Goal: Check status: Check status

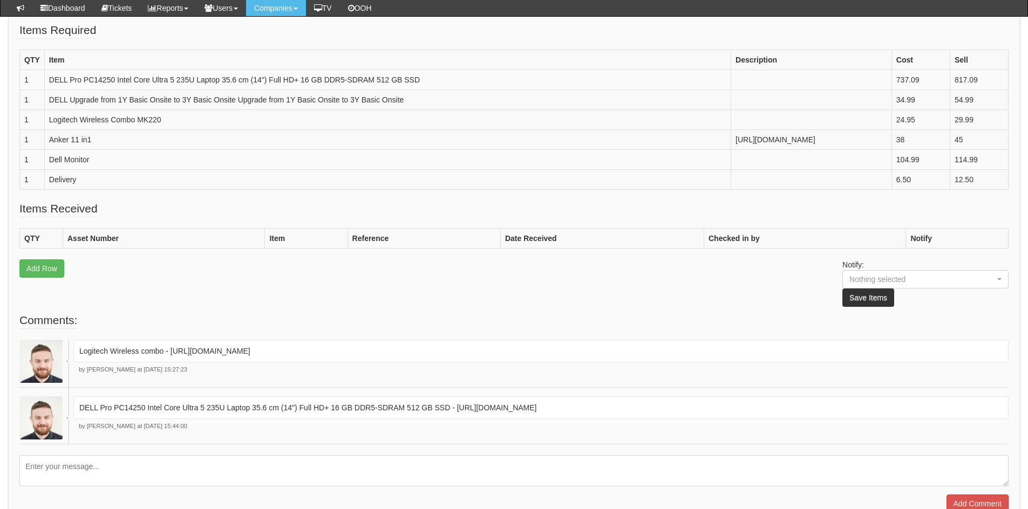
scroll to position [329, 0]
click at [257, 128] on td "Logitech Wireless Combo MK220" at bounding box center [387, 118] width 686 height 20
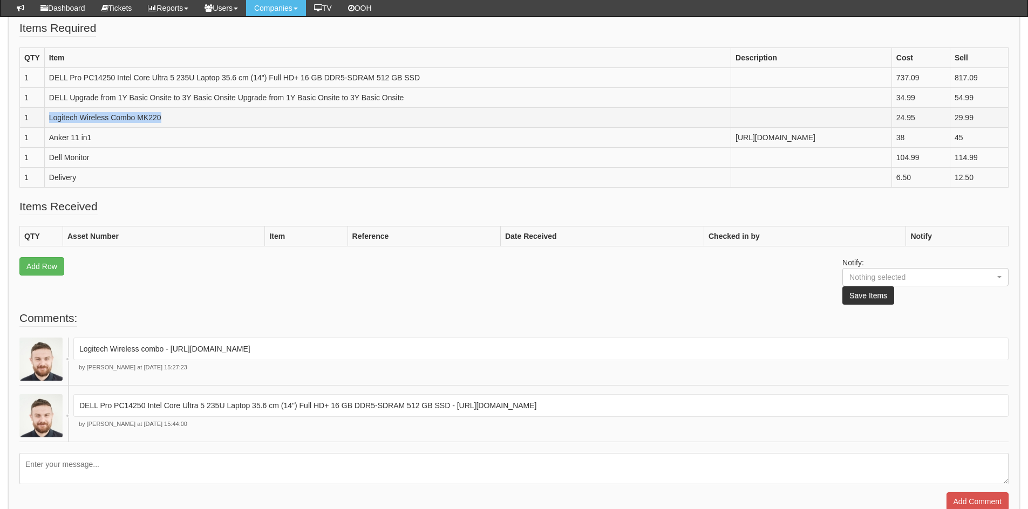
drag, startPoint x: 220, startPoint y: 139, endPoint x: 36, endPoint y: 141, distance: 184.0
click at [36, 128] on tr "1 Logitech Wireless Combo MK220 24.95 29.99" at bounding box center [514, 118] width 988 height 20
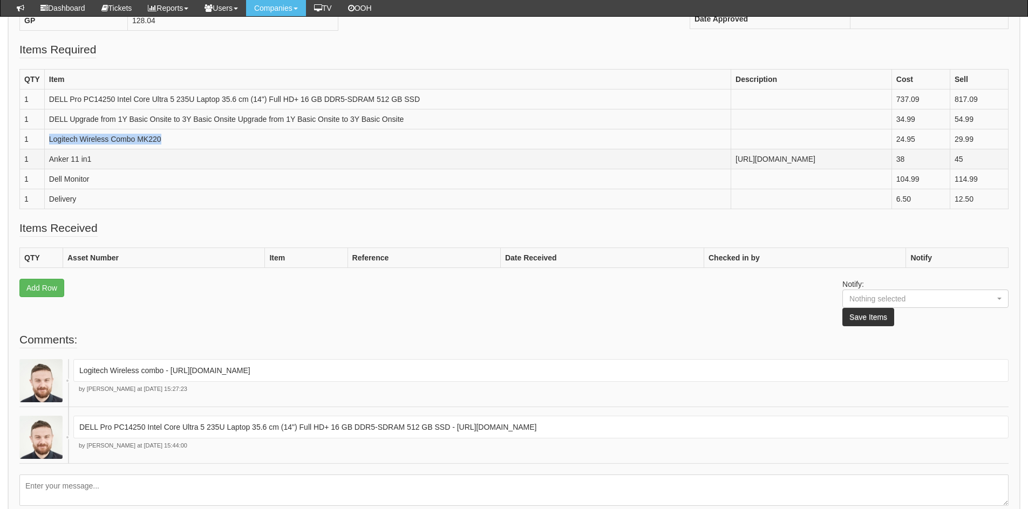
scroll to position [305, 0]
drag, startPoint x: 109, startPoint y: 117, endPoint x: 81, endPoint y: 107, distance: 29.7
click at [81, 107] on td "DELL Pro PC14250 Intel Core Ultra 5 235U Laptop 35.6 cm (14") Full HD+ 16 GB DD…" at bounding box center [387, 101] width 686 height 20
click at [93, 101] on td "DELL Pro PC14250 Intel Core Ultra 5 235U Laptop 35.6 cm (14") Full HD+ 16 GB DD…" at bounding box center [387, 101] width 686 height 20
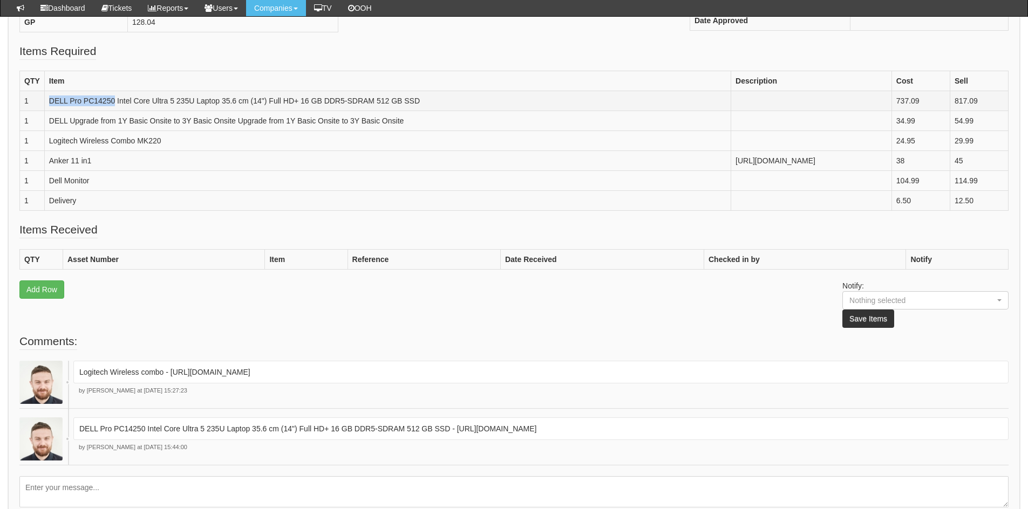
drag, startPoint x: 114, startPoint y: 99, endPoint x: 46, endPoint y: 97, distance: 68.0
click at [46, 97] on td "DELL Pro PC14250 Intel Core Ultra 5 235U Laptop 35.6 cm (14") Full HD+ 16 GB DD…" at bounding box center [387, 101] width 686 height 20
copy td "DELL Pro PC14250"
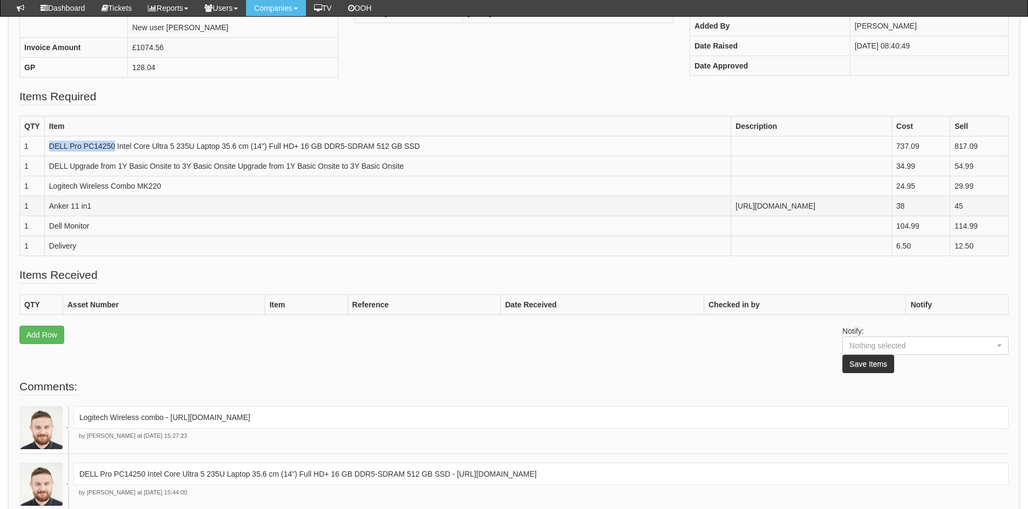
scroll to position [253, 0]
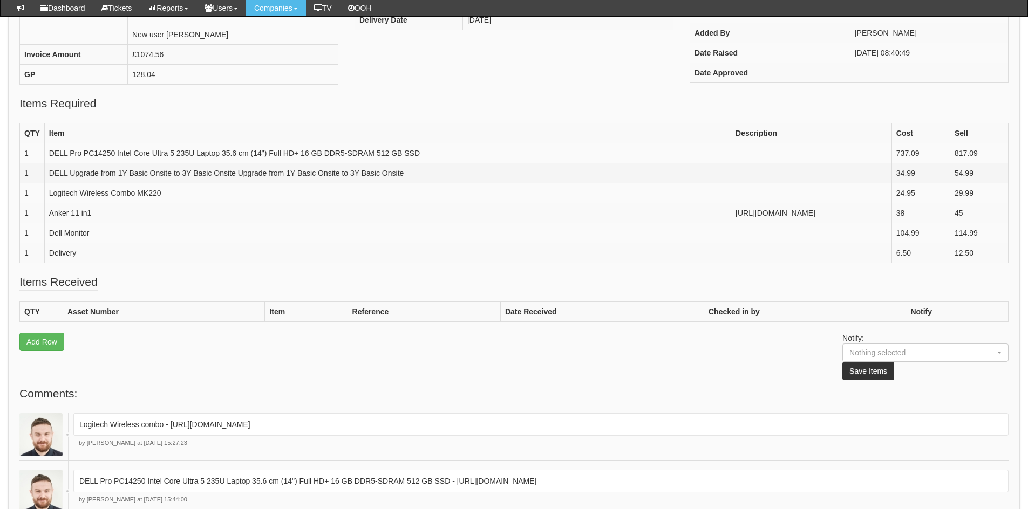
click at [127, 175] on td "DELL Upgrade from 1Y Basic Onsite to 3Y Basic Onsite Upgrade from 1Y Basic Onsi…" at bounding box center [387, 173] width 686 height 20
click at [105, 154] on td "DELL Pro PC14250 Intel Core Ultra 5 235U Laptop 35.6 cm (14") Full HD+ 16 GB DD…" at bounding box center [387, 154] width 686 height 20
click at [119, 153] on td "DELL Pro PC14250 Intel Core Ultra 5 235U Laptop 35.6 cm (14") Full HD+ 16 GB DD…" at bounding box center [387, 154] width 686 height 20
drag, startPoint x: 114, startPoint y: 151, endPoint x: 44, endPoint y: 151, distance: 70.7
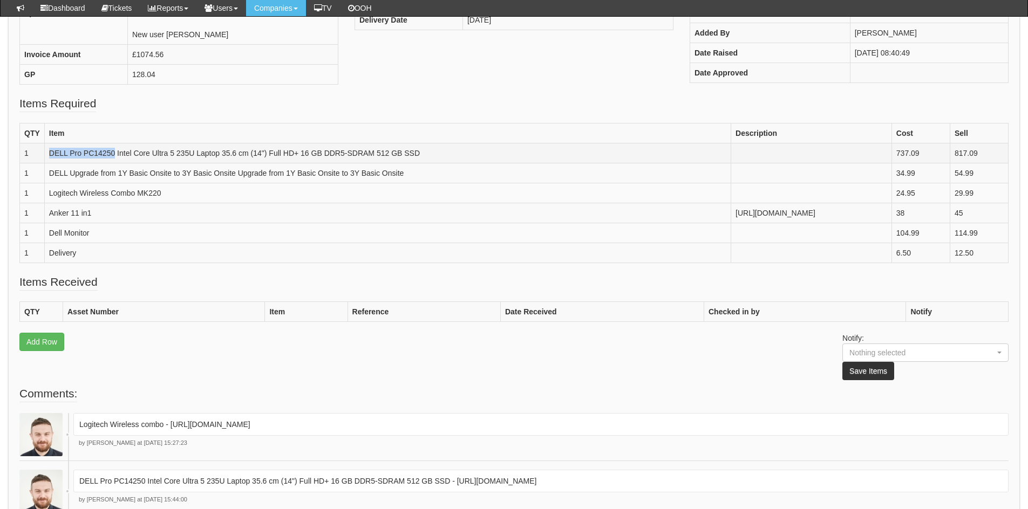
click at [44, 151] on td "DELL Pro PC14250 Intel Core Ultra 5 235U Laptop 35.6 cm (14") Full HD+ 16 GB DD…" at bounding box center [387, 154] width 686 height 20
copy tr "DELL Pro PC14250"
click at [123, 163] on td "DELL Pro PC14250 Intel Core Ultra 5 235U Laptop 35.6 cm (14") Full HD+ 16 GB DD…" at bounding box center [387, 154] width 686 height 20
drag, startPoint x: 111, startPoint y: 168, endPoint x: 46, endPoint y: 155, distance: 66.1
click at [46, 155] on td "DELL Pro PC14250 Intel Core Ultra 5 235U Laptop 35.6 cm (14") Full HD+ 16 GB DD…" at bounding box center [387, 154] width 686 height 20
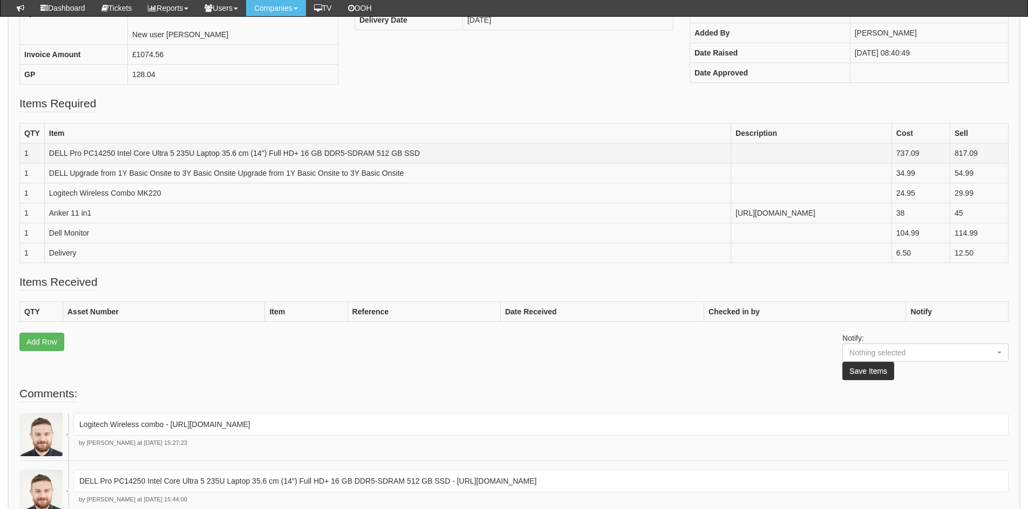
click at [79, 160] on td "DELL Pro PC14250 Intel Core Ultra 5 235U Laptop 35.6 cm (14") Full HD+ 16 GB DD…" at bounding box center [387, 154] width 686 height 20
drag, startPoint x: 92, startPoint y: 153, endPoint x: 41, endPoint y: 153, distance: 50.7
click at [41, 153] on tr "1 DELL Pro PC14250 Intel Core Ultra 5 235U Laptop 35.6 cm (14") Full HD+ 16 GB …" at bounding box center [514, 154] width 988 height 20
drag, startPoint x: 113, startPoint y: 152, endPoint x: 47, endPoint y: 150, distance: 66.4
click at [47, 150] on td "DELL Pro PC14250 Intel Core Ultra 5 235U Laptop 35.6 cm (14") Full HD+ 16 GB DD…" at bounding box center [387, 154] width 686 height 20
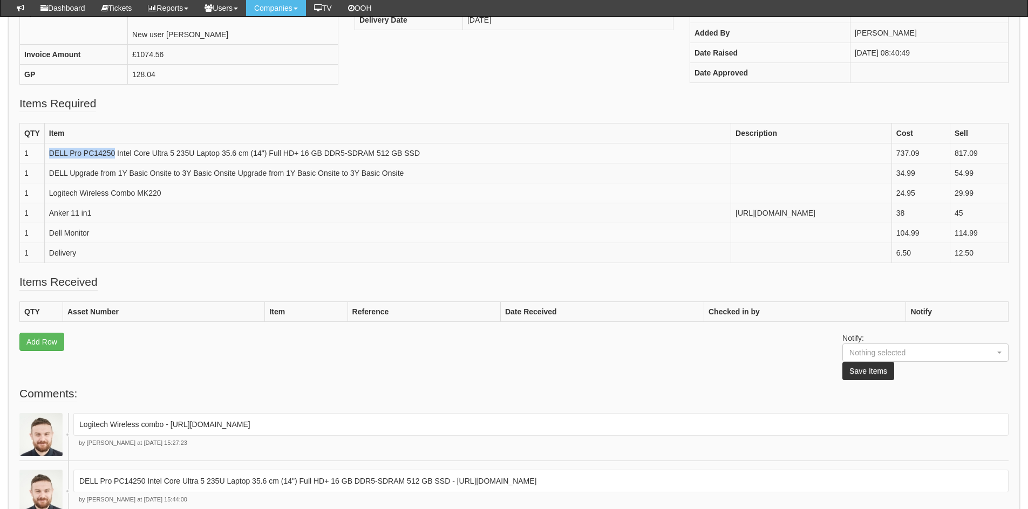
copy td "DELL Pro PC14250"
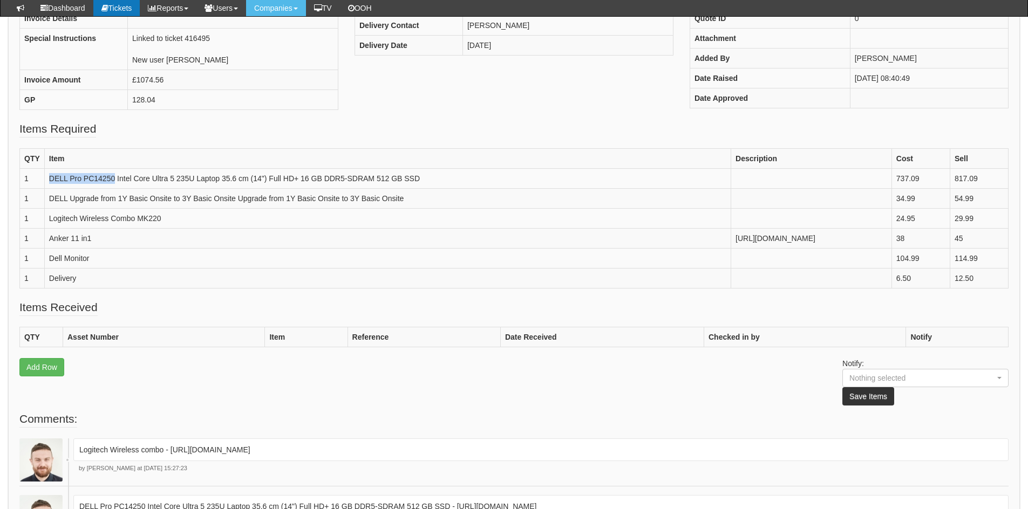
scroll to position [226, 0]
